Goal: Information Seeking & Learning: Learn about a topic

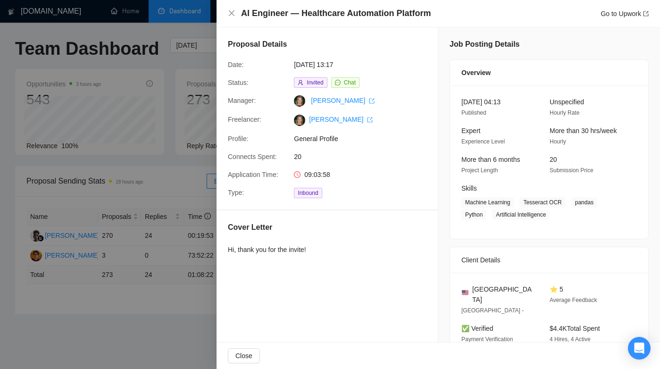
scroll to position [419, 0]
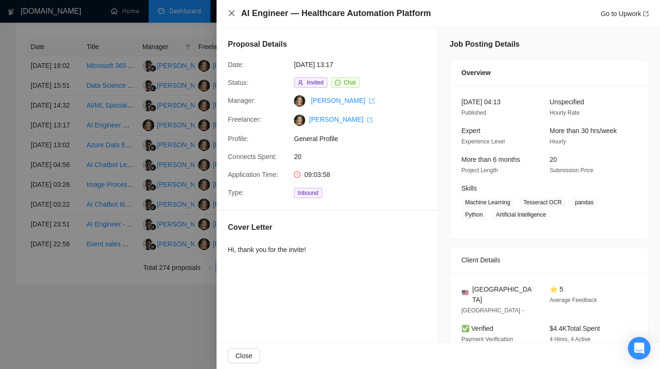
click at [233, 14] on icon "close" at bounding box center [232, 13] width 8 height 8
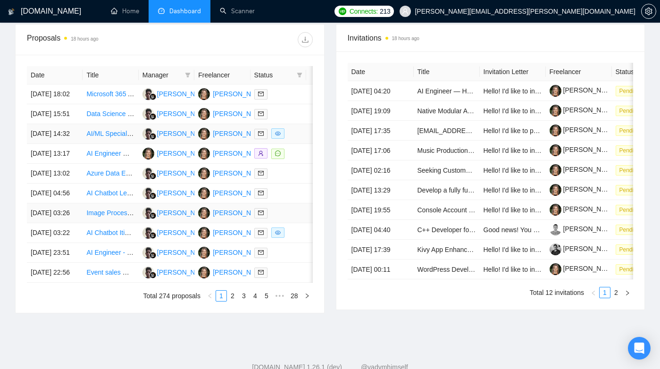
scroll to position [365, 0]
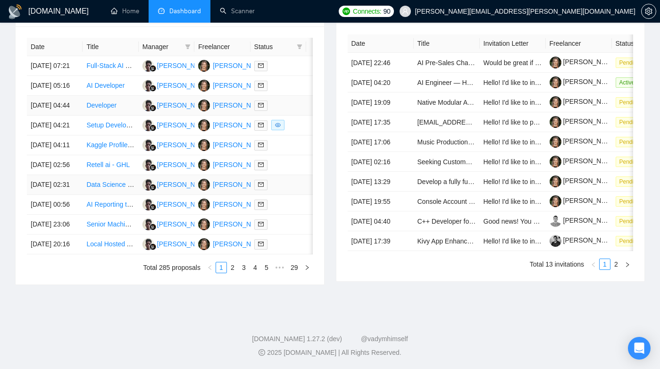
scroll to position [423, 0]
click at [110, 125] on link "Setup Development Environment for Agentic AI" at bounding box center [155, 125] width 138 height 8
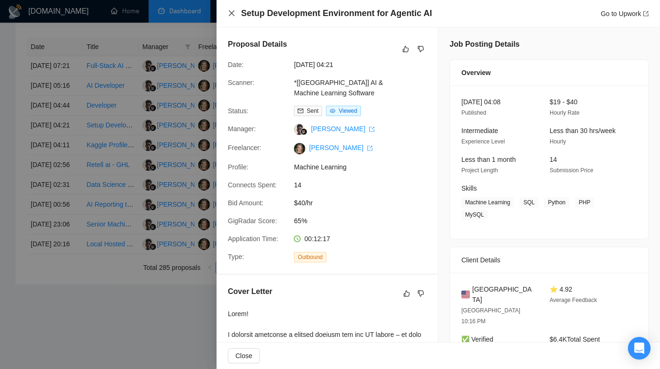
click at [228, 14] on icon "close" at bounding box center [232, 13] width 8 height 8
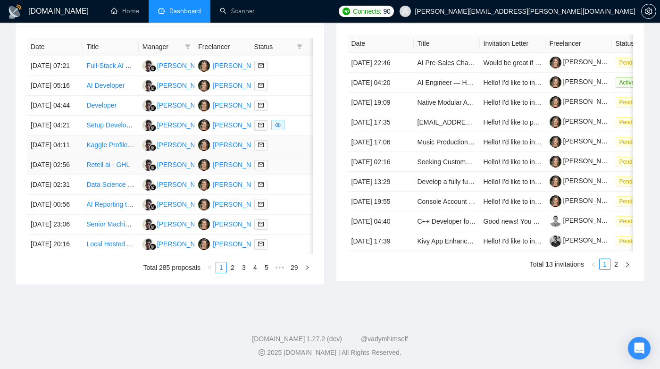
scroll to position [482, 0]
click at [234, 268] on link "2" at bounding box center [232, 267] width 10 height 10
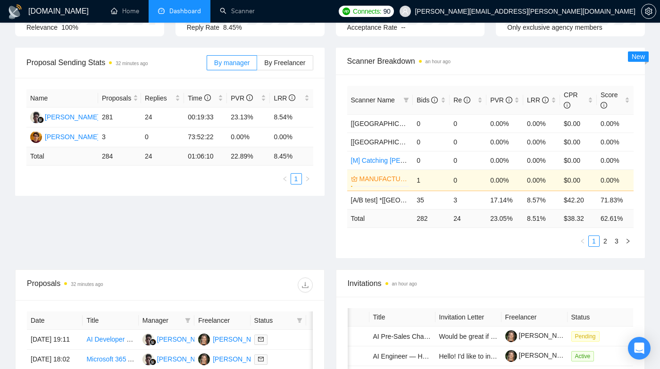
scroll to position [117, 0]
